Goal: Task Accomplishment & Management: Manage account settings

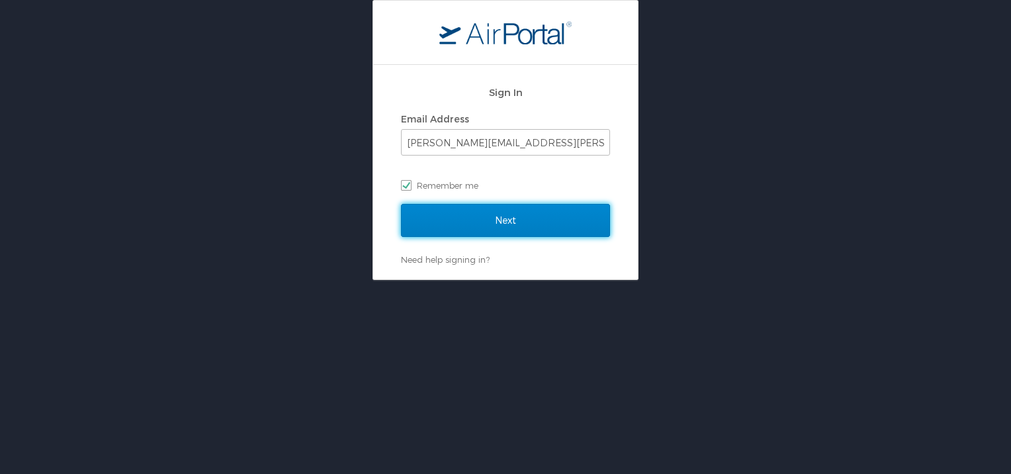
click at [489, 221] on input "Next" at bounding box center [505, 220] width 209 height 33
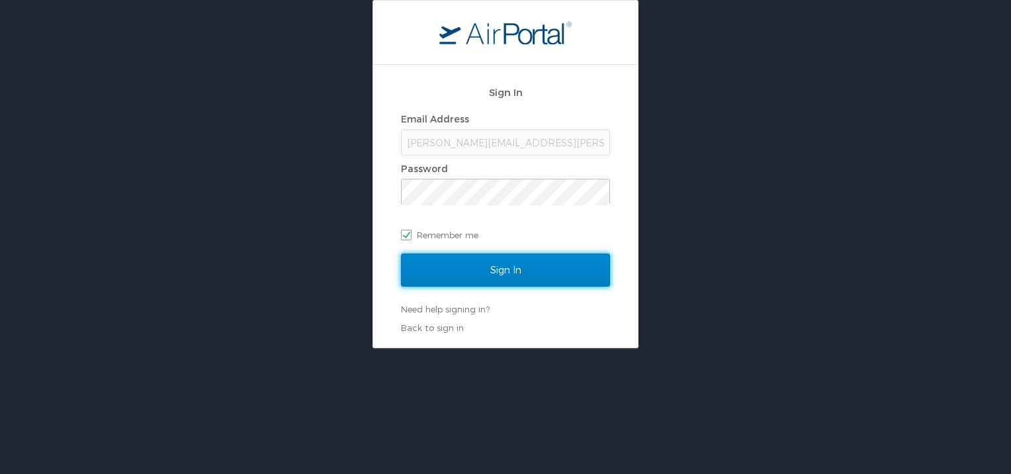
click at [488, 272] on input "Sign In" at bounding box center [505, 269] width 209 height 33
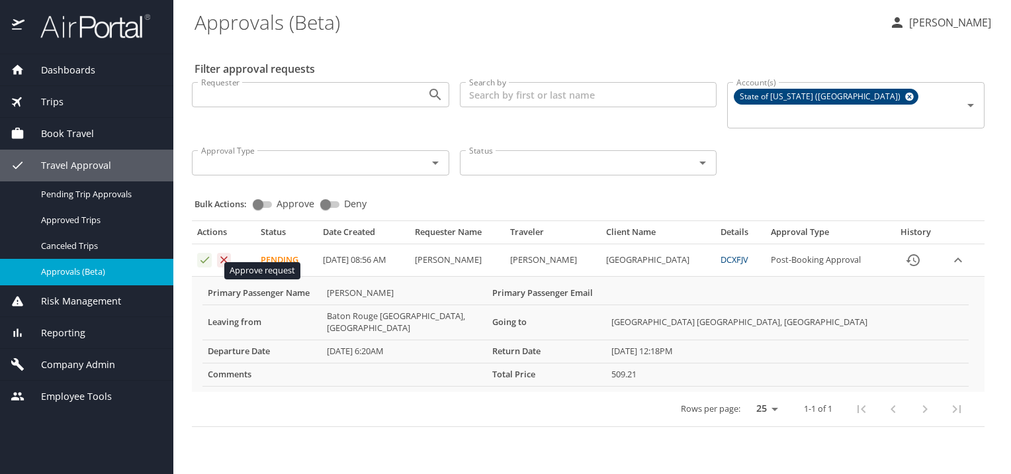
click at [205, 266] on icon "Approval table" at bounding box center [205, 259] width 13 height 13
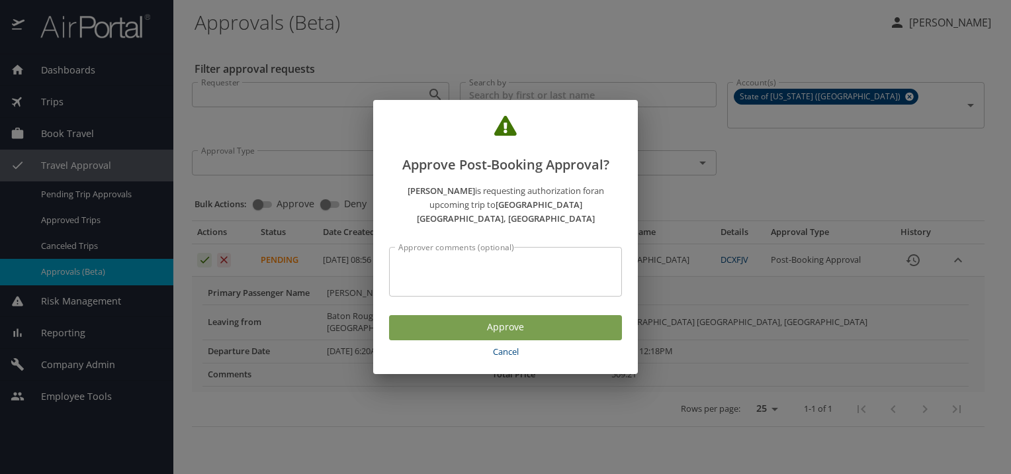
click at [471, 336] on span "Approve" at bounding box center [506, 327] width 212 height 17
